Goal: Task Accomplishment & Management: Manage account settings

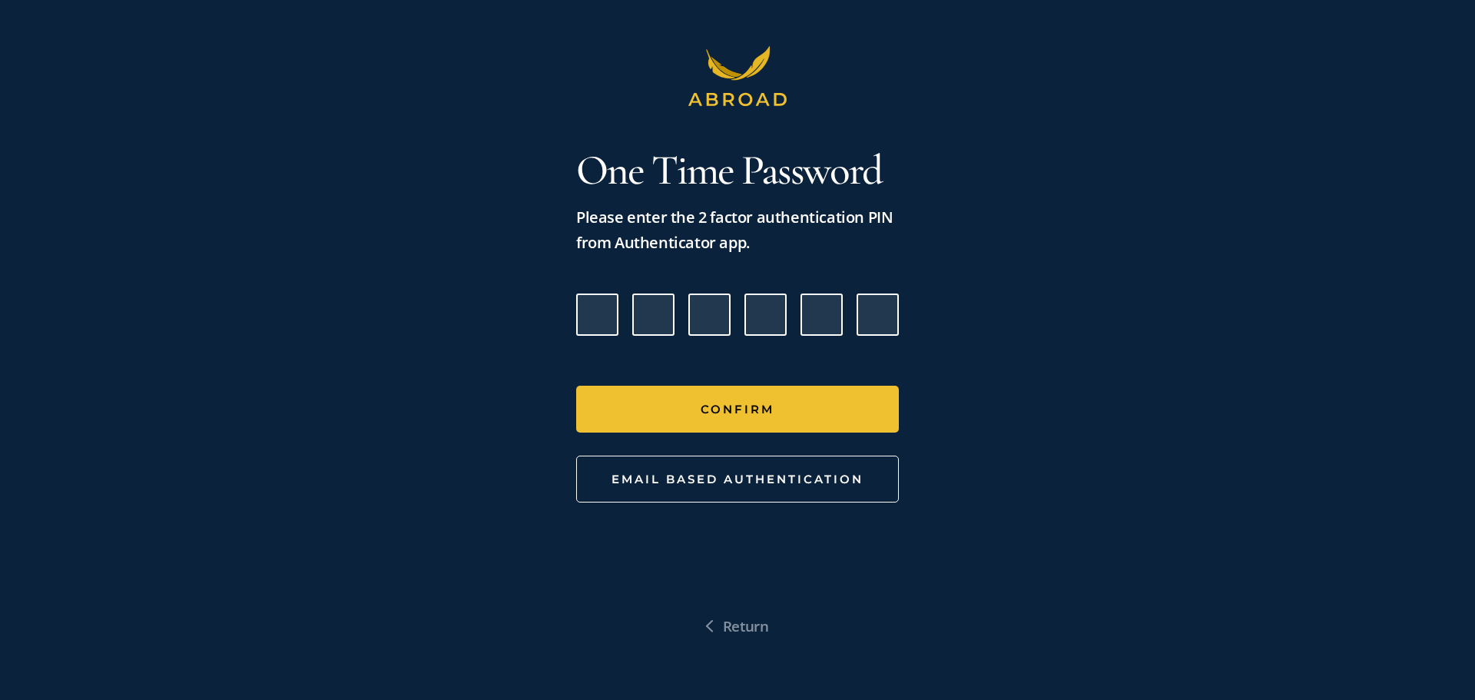
click at [614, 307] on input "Please enter verification code. Digit 1" at bounding box center [597, 315] width 42 height 42
type input "0"
type input "2"
type input "7"
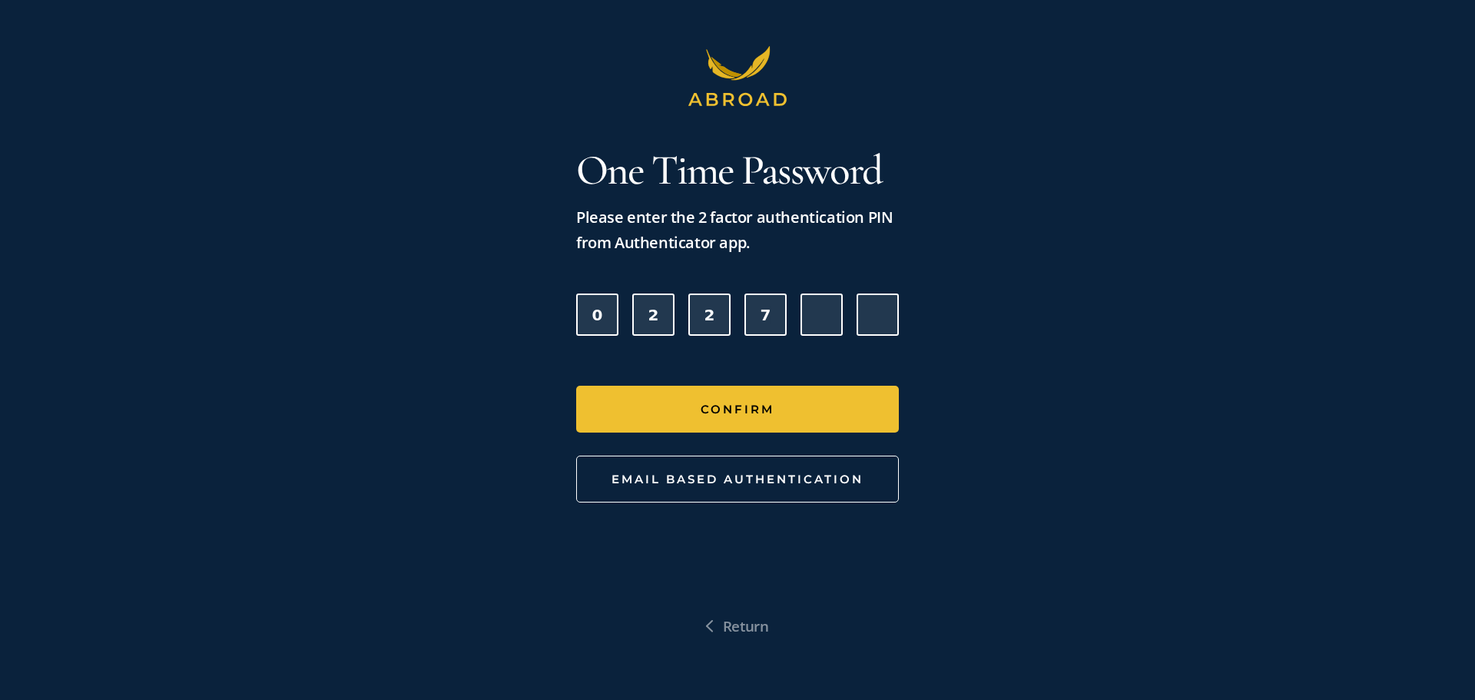
type input "8"
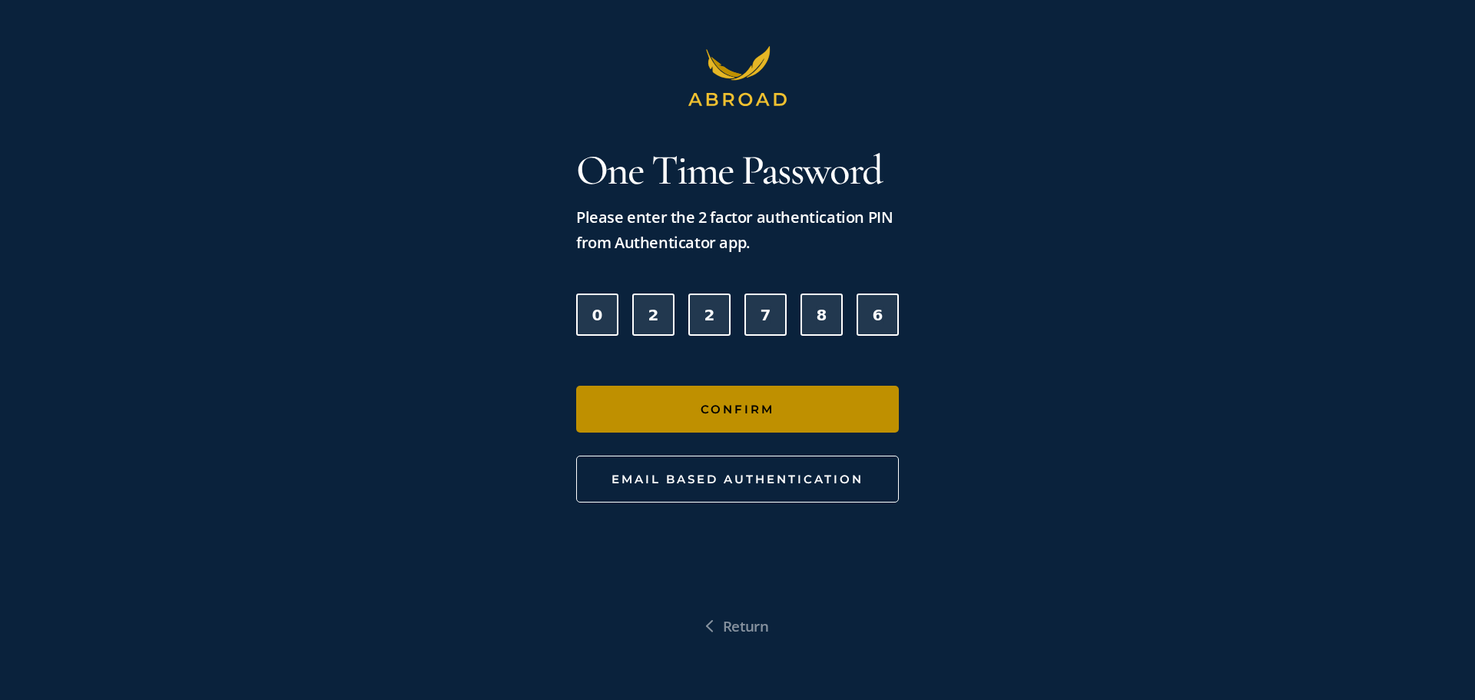
type input "6"
click at [727, 403] on button "Confirm" at bounding box center [737, 409] width 323 height 47
